Goal: Task Accomplishment & Management: Use online tool/utility

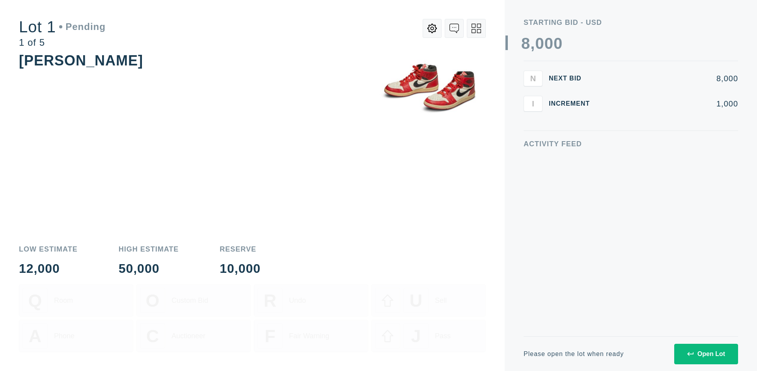
click at [706, 354] on div "Open Lot" at bounding box center [706, 353] width 38 height 7
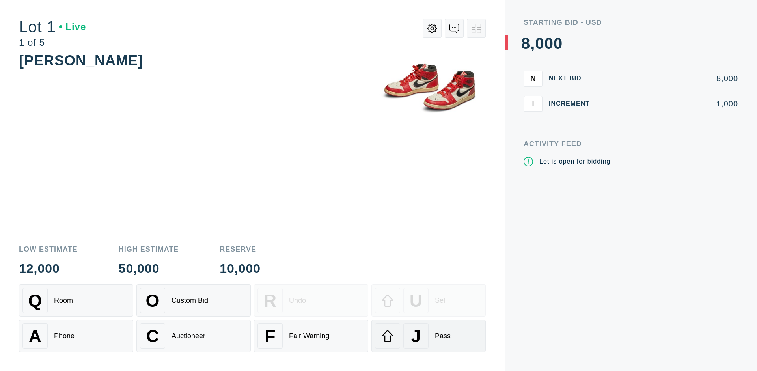
click at [429, 336] on div "J Pass" at bounding box center [428, 335] width 107 height 25
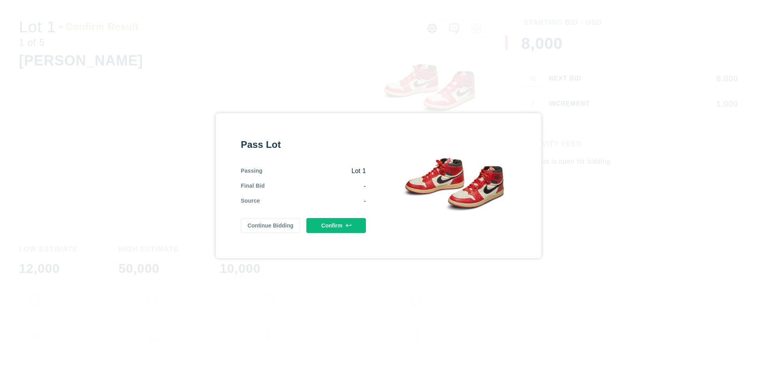
click at [336, 225] on button "Confirm" at bounding box center [336, 225] width 60 height 15
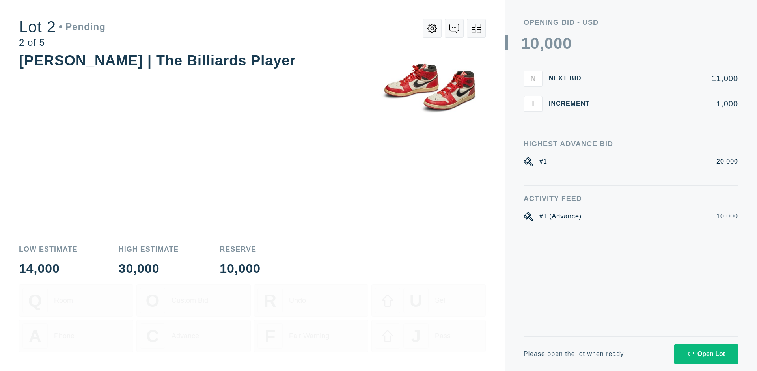
click at [706, 354] on div "Open Lot" at bounding box center [706, 353] width 38 height 7
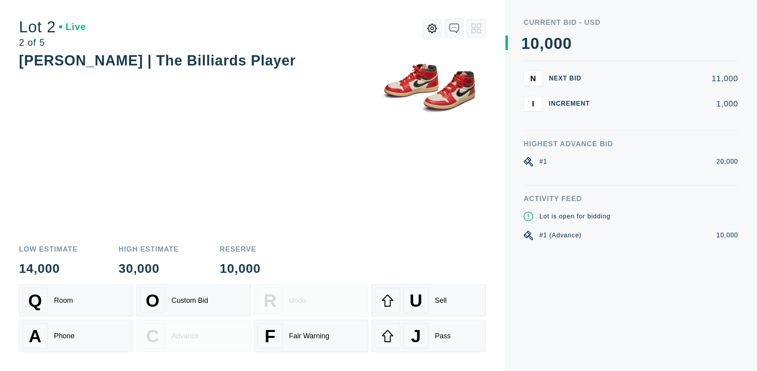
click at [429, 336] on div "J Pass" at bounding box center [428, 335] width 107 height 25
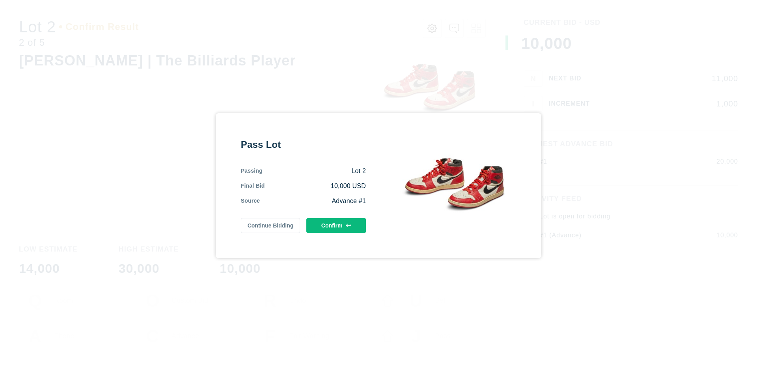
click at [336, 225] on button "Confirm" at bounding box center [336, 225] width 60 height 15
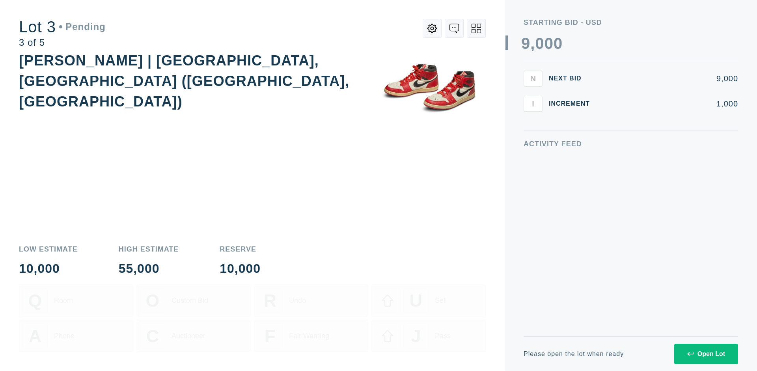
click at [706, 354] on div "Open Lot" at bounding box center [706, 353] width 38 height 7
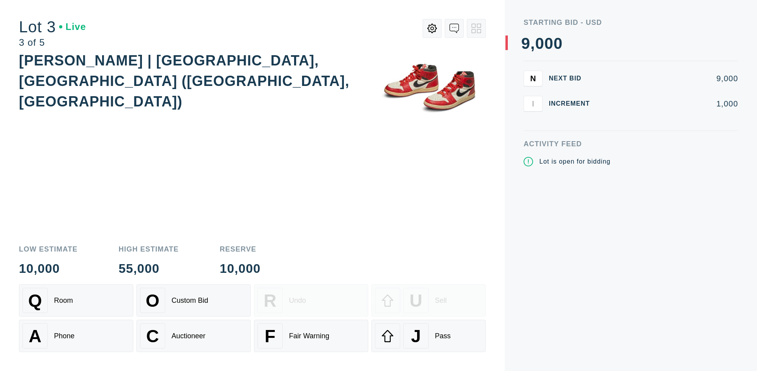
click at [429, 336] on div "J Pass" at bounding box center [428, 335] width 107 height 25
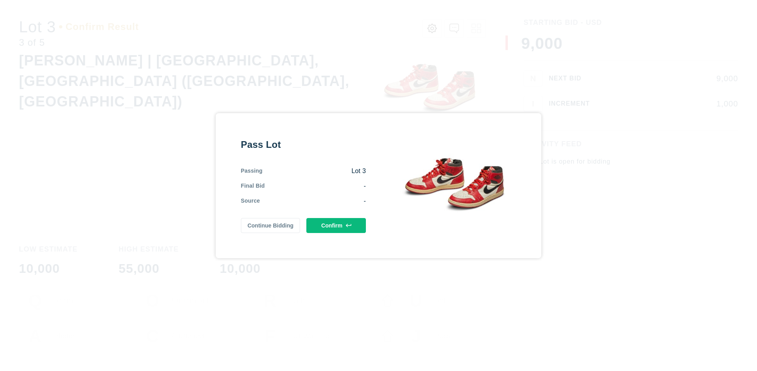
click at [336, 225] on button "Confirm" at bounding box center [336, 225] width 60 height 15
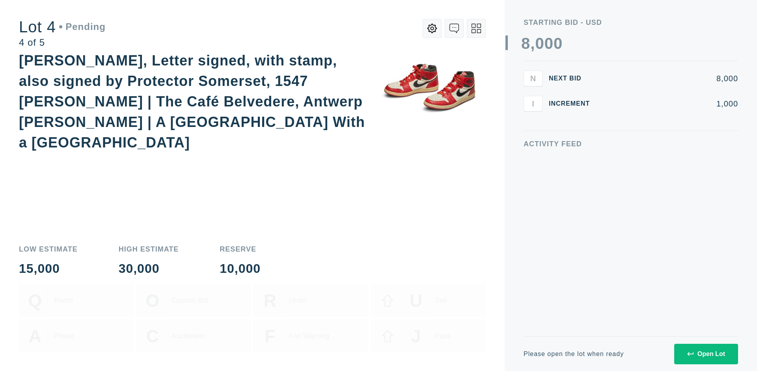
click at [476, 28] on icon at bounding box center [476, 28] width 9 height 9
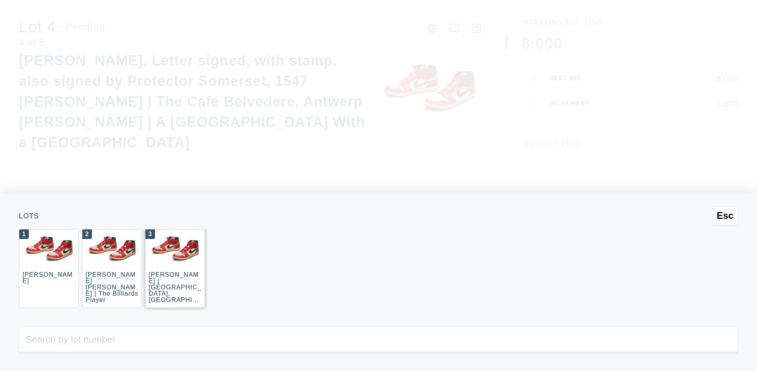
click at [175, 268] on div "3 JOAQUÍN SOROLLA | La Caleta, Málaga (La Caleta Beach, Málaga)" at bounding box center [175, 268] width 60 height 79
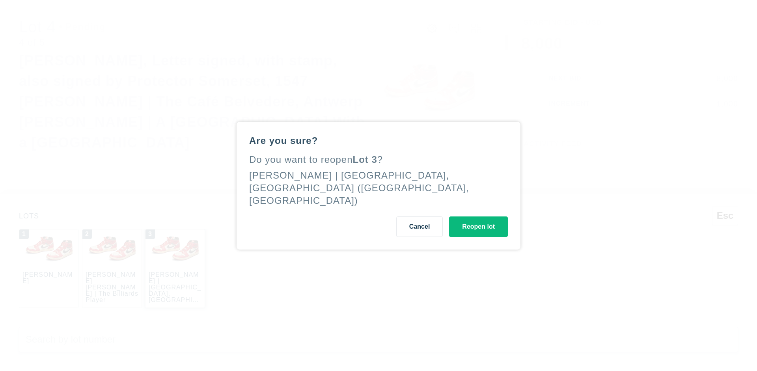
click at [478, 220] on button "Reopen lot" at bounding box center [478, 226] width 59 height 21
